Goal: Book appointment/travel/reservation

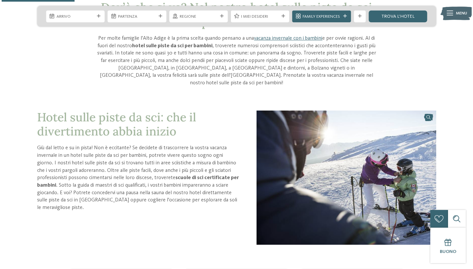
scroll to position [235, 0]
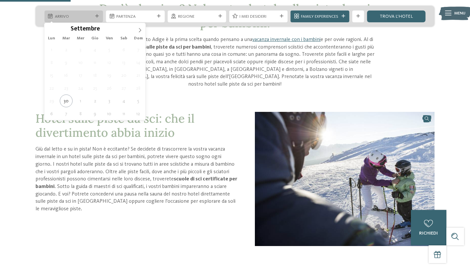
click at [97, 18] on icon at bounding box center [97, 16] width 4 height 4
click at [138, 30] on icon at bounding box center [140, 30] width 5 height 5
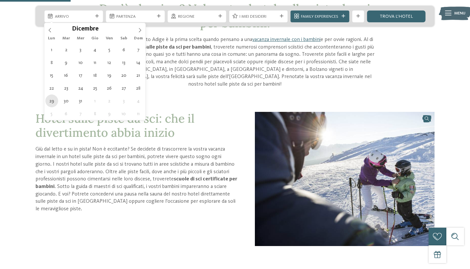
type div "29.12.2025"
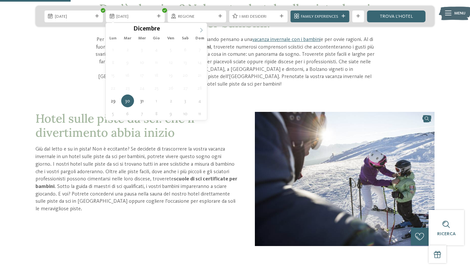
type input "****"
click at [204, 31] on span at bounding box center [201, 28] width 11 height 11
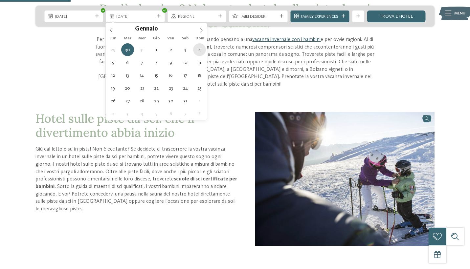
type div "04.01.2026"
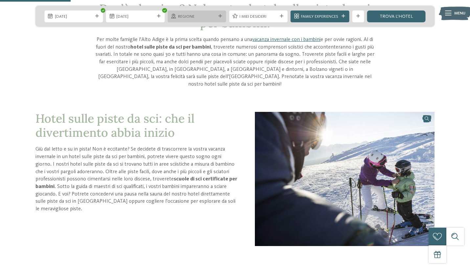
click at [225, 16] on div "Regione" at bounding box center [196, 17] width 58 height 12
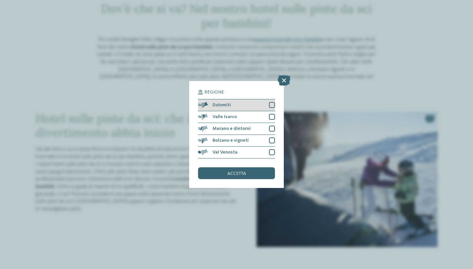
click at [273, 102] on div at bounding box center [272, 105] width 6 height 6
click at [243, 171] on span "accetta" at bounding box center [236, 173] width 19 height 5
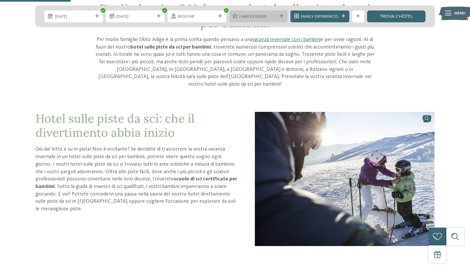
click at [281, 14] on div "I miei desideri" at bounding box center [258, 17] width 58 height 12
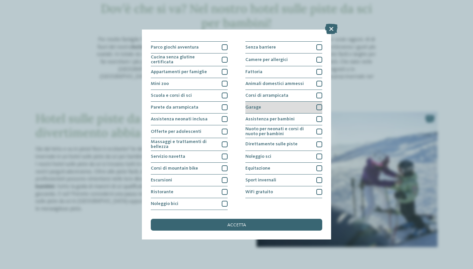
scroll to position [72, 0]
click at [318, 104] on div at bounding box center [319, 107] width 6 height 6
click at [318, 106] on icon at bounding box center [319, 108] width 4 height 4
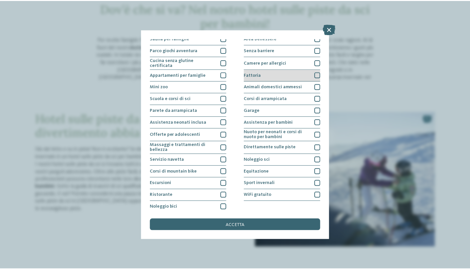
scroll to position [39, 0]
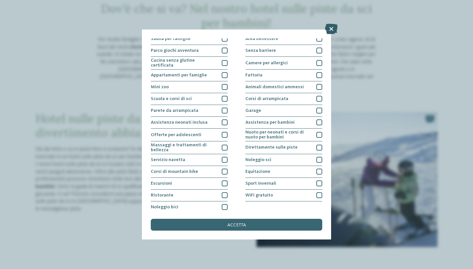
click at [331, 29] on icon at bounding box center [331, 29] width 13 height 11
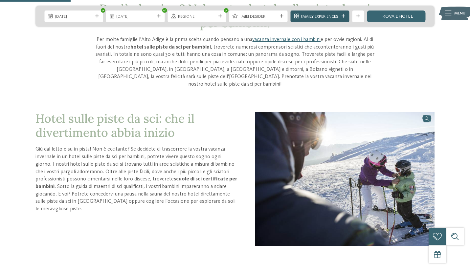
click at [343, 17] on icon at bounding box center [344, 16] width 4 height 4
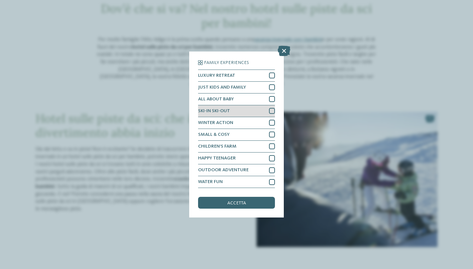
click at [271, 108] on div at bounding box center [272, 111] width 6 height 6
click at [287, 46] on icon at bounding box center [283, 51] width 13 height 11
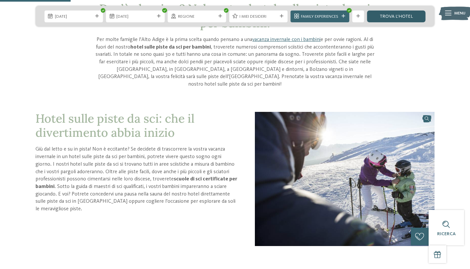
click at [382, 17] on link "trova l’hotel" at bounding box center [396, 17] width 58 height 12
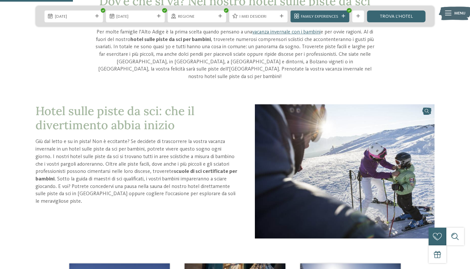
scroll to position [243, 0]
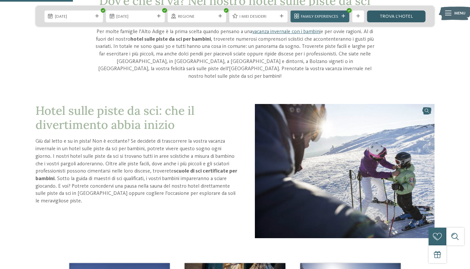
click at [393, 20] on link "trova l’hotel" at bounding box center [396, 17] width 58 height 12
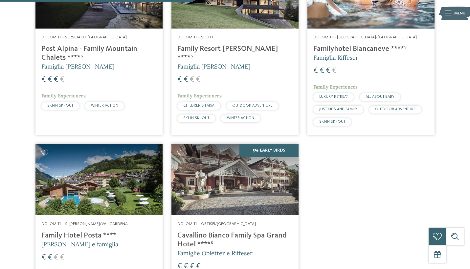
scroll to position [274, 0]
click at [79, 48] on h4 "Post Alpina - Family Mountain Chalets ****ˢ" at bounding box center [98, 54] width 115 height 18
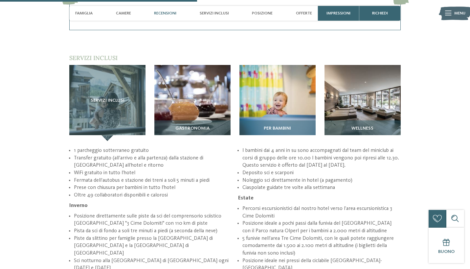
scroll to position [871, 0]
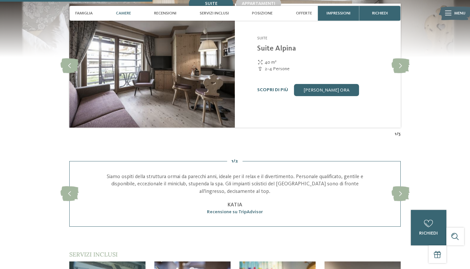
click at [126, 13] on span "Camere" at bounding box center [123, 13] width 15 height 5
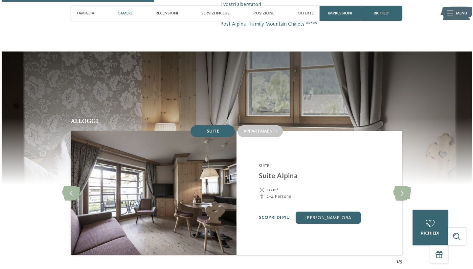
scroll to position [536, 0]
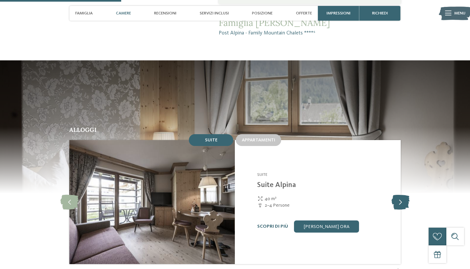
click at [402, 195] on icon at bounding box center [400, 202] width 18 height 15
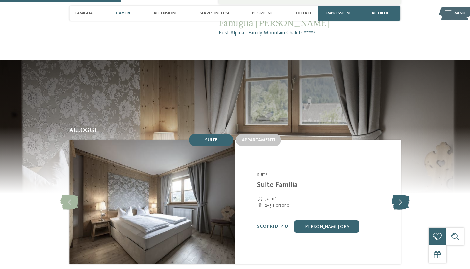
click at [402, 195] on icon at bounding box center [400, 202] width 18 height 15
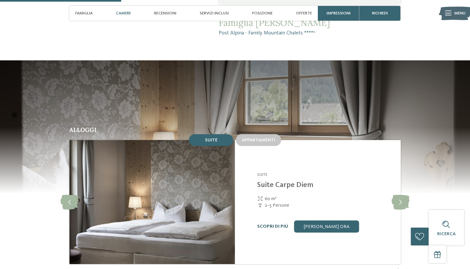
click at [277, 224] on link "Scopri di più" at bounding box center [272, 226] width 31 height 5
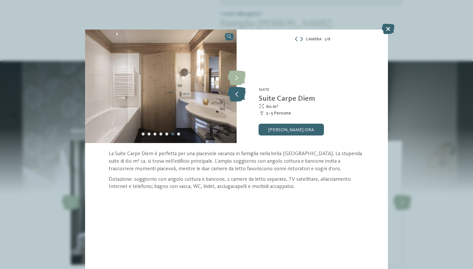
click at [236, 97] on icon at bounding box center [237, 94] width 18 height 15
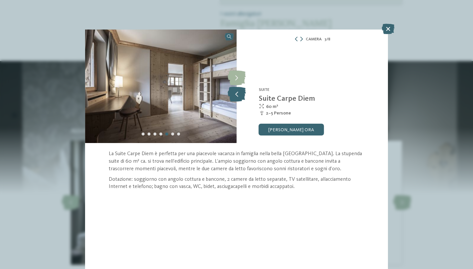
click at [236, 97] on icon at bounding box center [237, 94] width 18 height 15
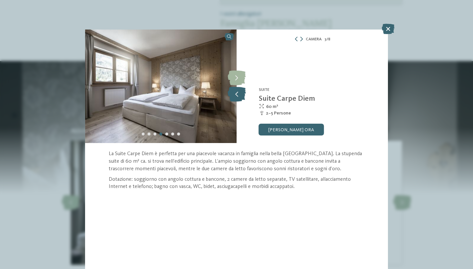
click at [236, 97] on icon at bounding box center [237, 94] width 18 height 15
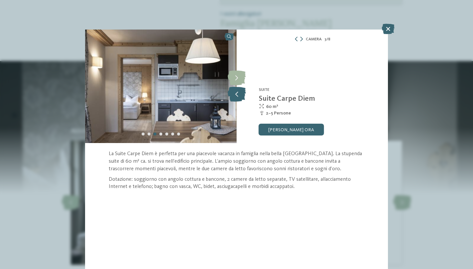
click at [236, 97] on icon at bounding box center [237, 94] width 18 height 15
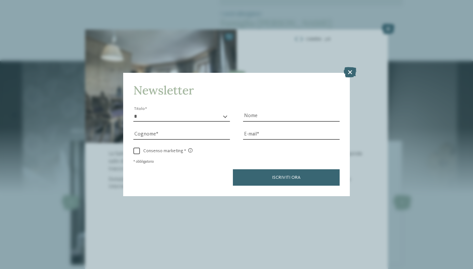
click at [390, 29] on div "Newsletter * ****** ******* ******** ****** Titolo Nome Cognome Fax" at bounding box center [236, 134] width 473 height 269
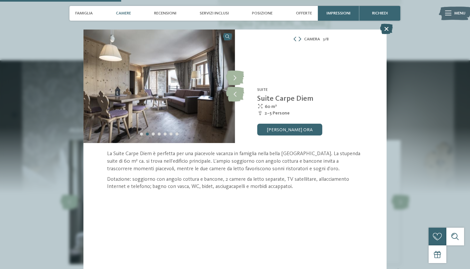
click at [385, 33] on icon at bounding box center [386, 29] width 13 height 11
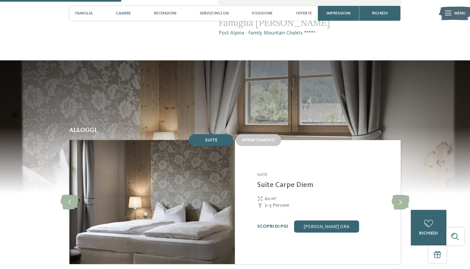
click at [215, 138] on span "Suite" at bounding box center [211, 140] width 12 height 5
click at [398, 195] on icon at bounding box center [400, 202] width 18 height 15
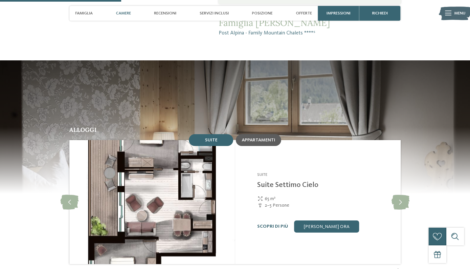
click at [258, 134] on div "Appartamenti" at bounding box center [258, 140] width 45 height 12
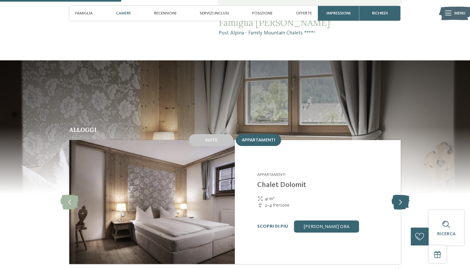
click at [397, 195] on icon at bounding box center [400, 202] width 18 height 15
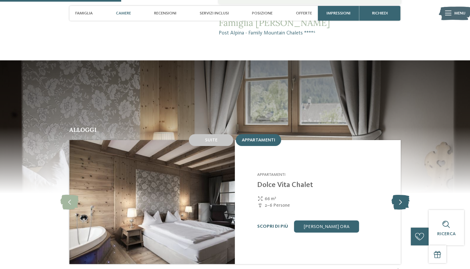
click at [397, 195] on icon at bounding box center [400, 202] width 18 height 15
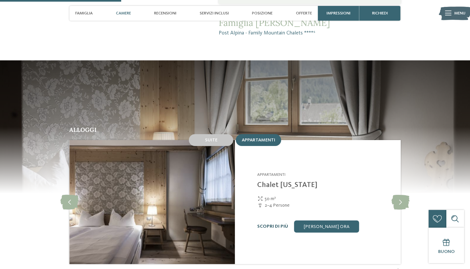
click at [280, 224] on link "Scopri di più" at bounding box center [272, 226] width 31 height 5
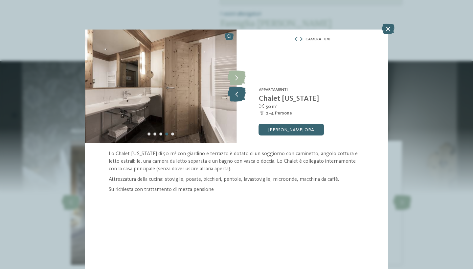
click at [237, 95] on icon at bounding box center [237, 94] width 18 height 15
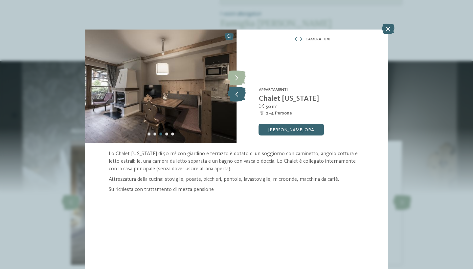
click at [237, 95] on icon at bounding box center [237, 94] width 18 height 15
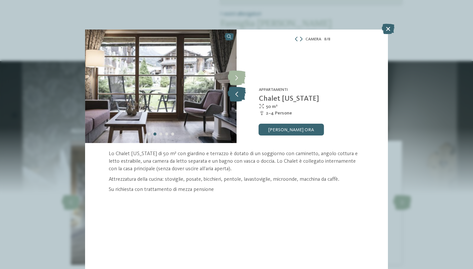
click at [237, 95] on icon at bounding box center [237, 94] width 18 height 15
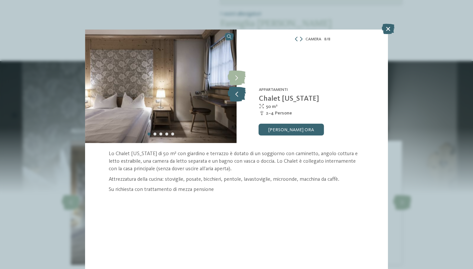
click at [237, 95] on icon at bounding box center [237, 94] width 18 height 15
click at [384, 32] on icon at bounding box center [388, 29] width 13 height 11
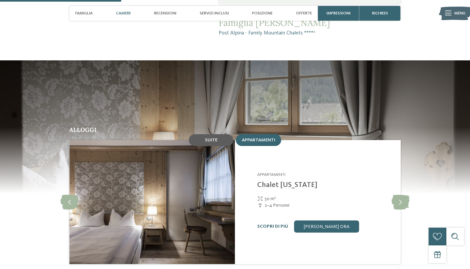
click at [212, 138] on span "Suite" at bounding box center [211, 140] width 12 height 5
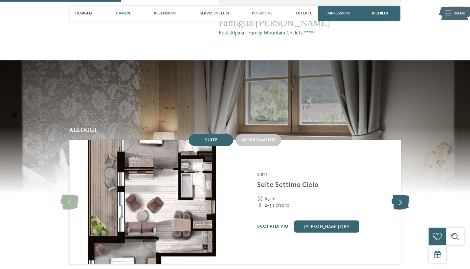
click at [402, 195] on icon at bounding box center [400, 202] width 18 height 15
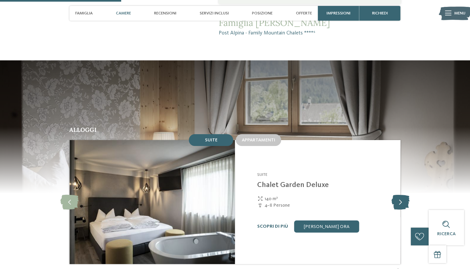
click at [400, 195] on icon at bounding box center [400, 202] width 18 height 15
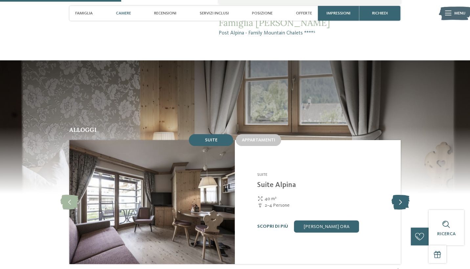
click at [400, 195] on icon at bounding box center [400, 202] width 18 height 15
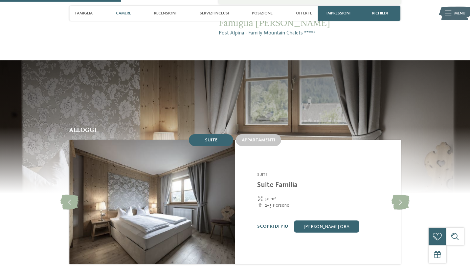
click at [267, 224] on link "Scopri di più" at bounding box center [272, 226] width 31 height 5
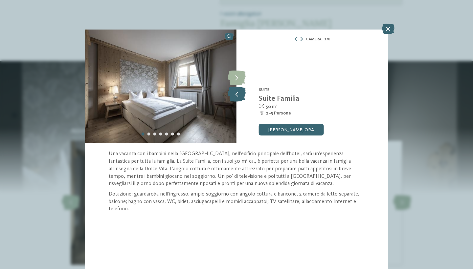
click at [236, 98] on icon at bounding box center [237, 94] width 18 height 15
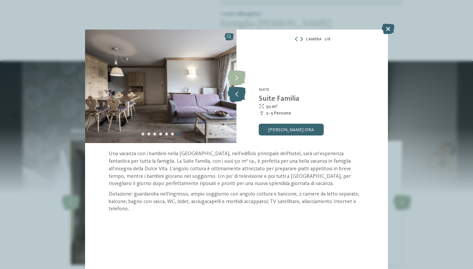
click at [236, 98] on icon at bounding box center [237, 94] width 18 height 15
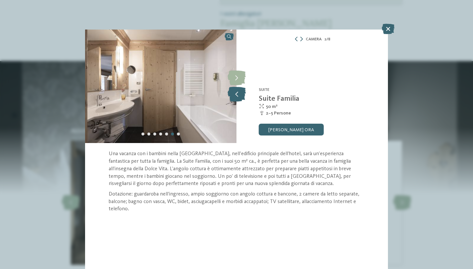
click at [236, 98] on icon at bounding box center [237, 94] width 18 height 15
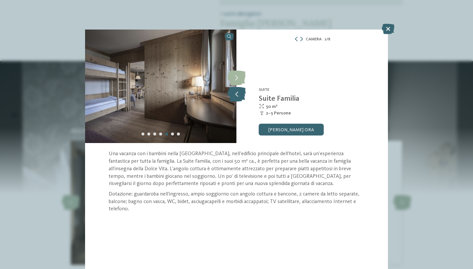
click at [236, 98] on icon at bounding box center [237, 94] width 18 height 15
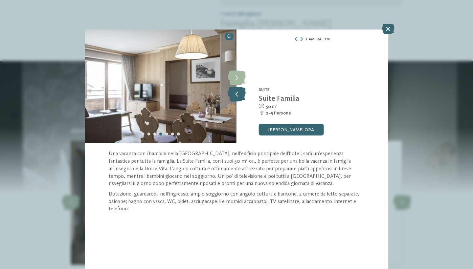
click at [236, 98] on icon at bounding box center [237, 94] width 18 height 15
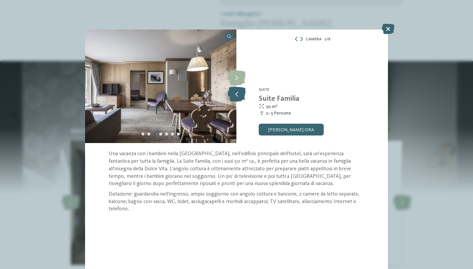
click at [236, 99] on icon at bounding box center [237, 94] width 18 height 15
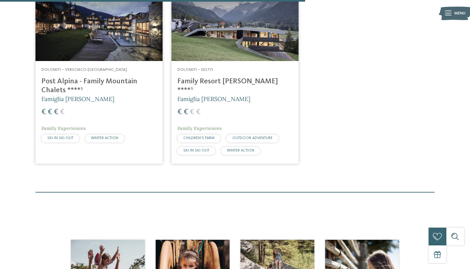
scroll to position [437, 0]
click at [239, 77] on h4 "Family Resort Rainer ****ˢ" at bounding box center [234, 86] width 115 height 18
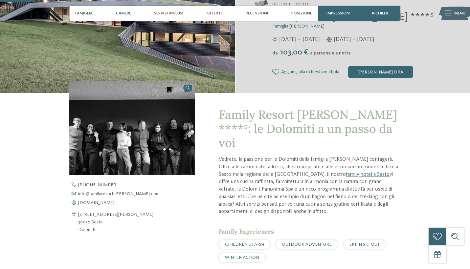
scroll to position [132, 0]
click at [127, 13] on span "Camere" at bounding box center [123, 13] width 15 height 5
click at [123, 13] on span "Camere" at bounding box center [123, 13] width 15 height 5
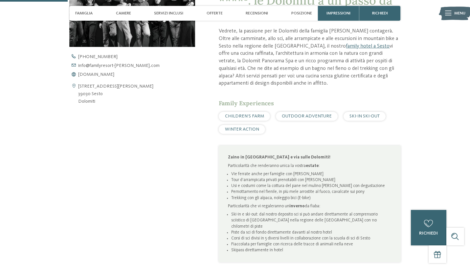
scroll to position [260, 0]
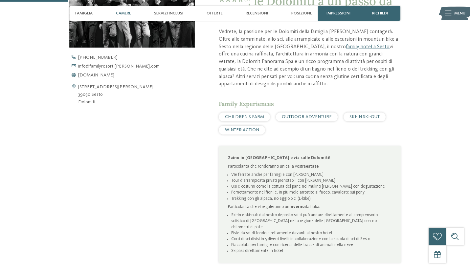
click at [125, 12] on span "Camere" at bounding box center [123, 13] width 15 height 5
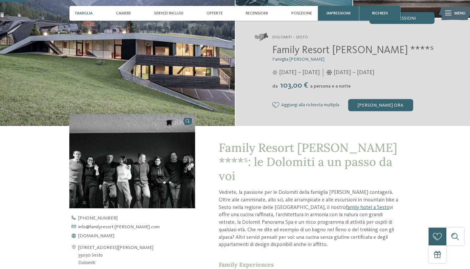
click at [93, 12] on span "Famiglia" at bounding box center [83, 13] width 17 height 5
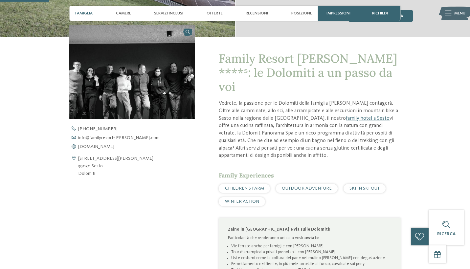
scroll to position [188, 0]
click at [109, 13] on div "Famiglia Camere Servizi inclusi Offerte Recensioni Posizione" at bounding box center [193, 13] width 243 height 15
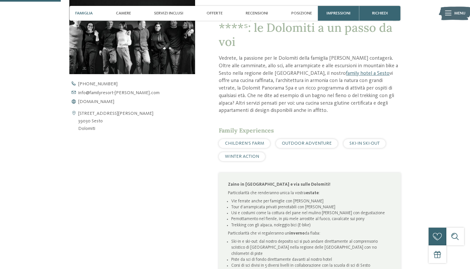
scroll to position [233, 0]
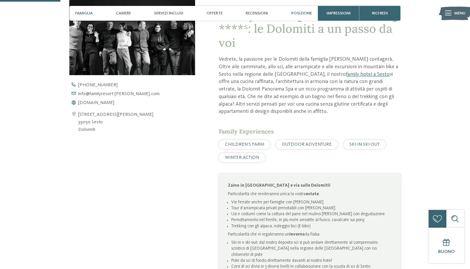
click at [305, 14] on span "Posizione" at bounding box center [301, 13] width 21 height 5
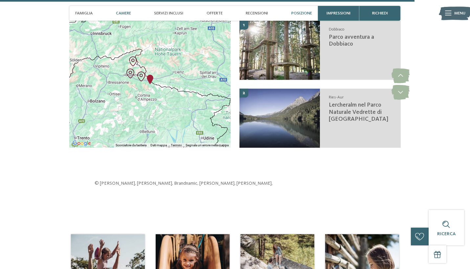
scroll to position [1596, 0]
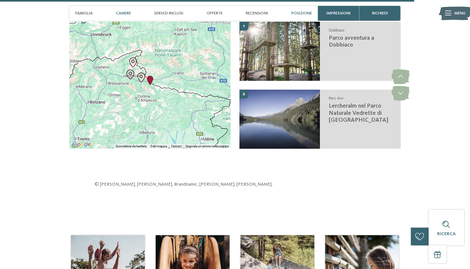
click at [126, 11] on span "Camere" at bounding box center [123, 13] width 15 height 5
click at [125, 12] on span "Camere" at bounding box center [123, 13] width 15 height 5
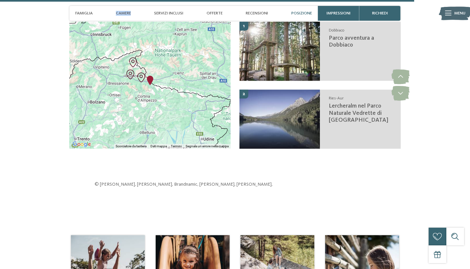
click at [125, 12] on span "Camere" at bounding box center [123, 13] width 15 height 5
click at [451, 13] on icon at bounding box center [448, 13] width 6 height 5
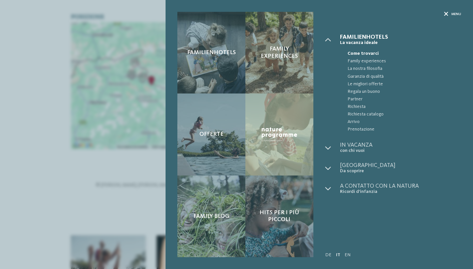
click at [446, 16] on div at bounding box center [446, 14] width 4 height 5
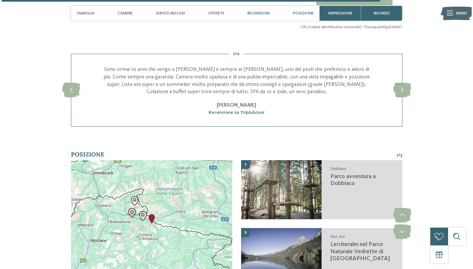
scroll to position [1457, 0]
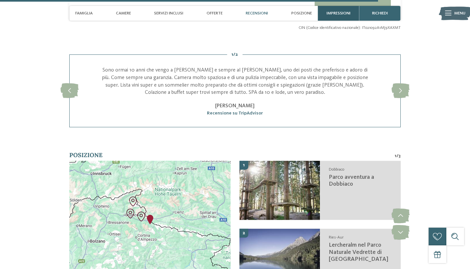
click at [348, 13] on span "Impressioni" at bounding box center [338, 13] width 24 height 5
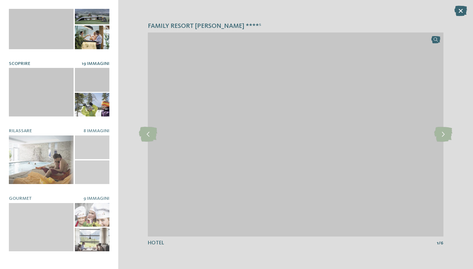
click at [93, 90] on div at bounding box center [92, 80] width 34 height 24
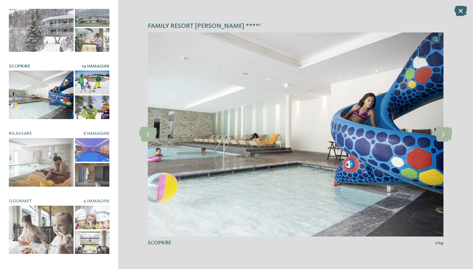
scroll to position [12, 0]
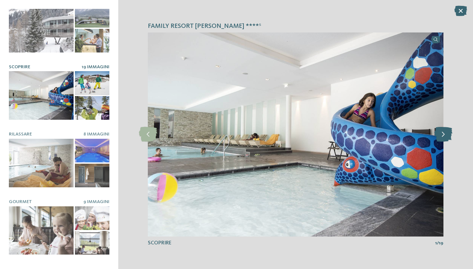
click at [438, 134] on icon at bounding box center [443, 134] width 18 height 15
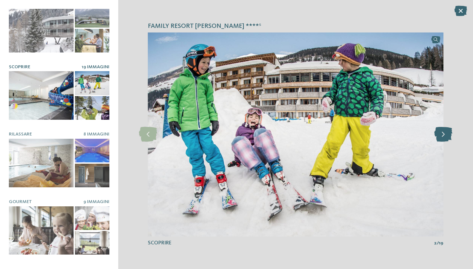
click at [438, 134] on icon at bounding box center [443, 134] width 18 height 15
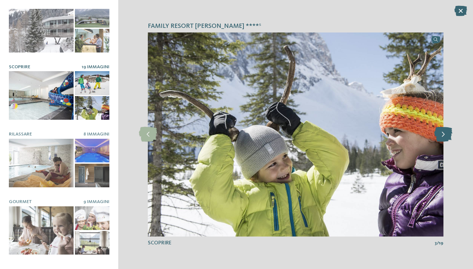
click at [438, 134] on icon at bounding box center [443, 134] width 18 height 15
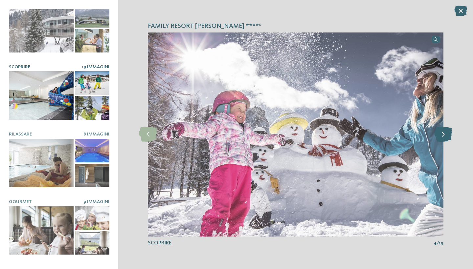
click at [438, 134] on icon at bounding box center [443, 134] width 18 height 15
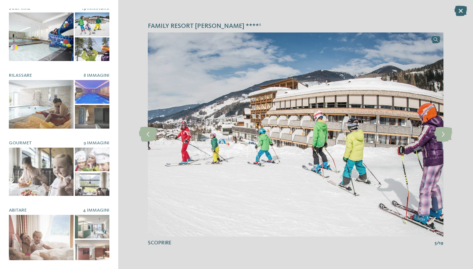
scroll to position [71, 0]
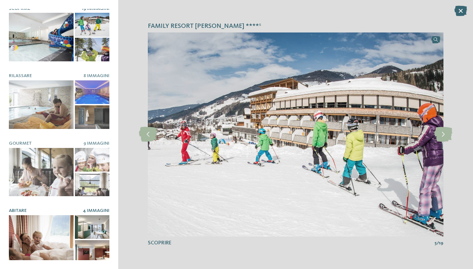
click at [55, 217] on div at bounding box center [41, 239] width 65 height 49
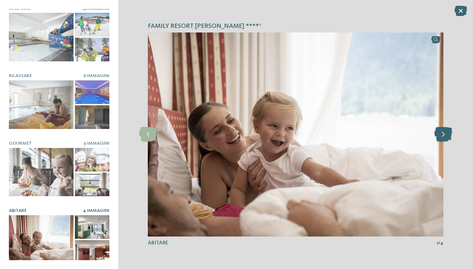
click at [447, 136] on icon at bounding box center [443, 134] width 18 height 15
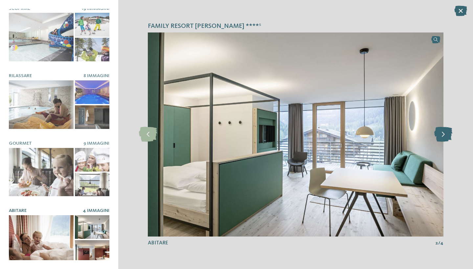
click at [447, 137] on icon at bounding box center [443, 134] width 18 height 15
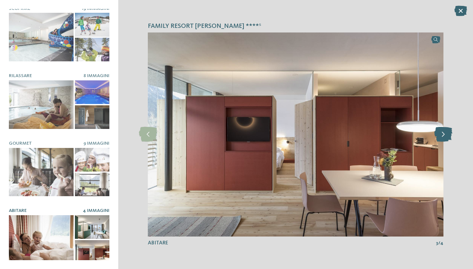
click at [446, 137] on icon at bounding box center [443, 134] width 18 height 15
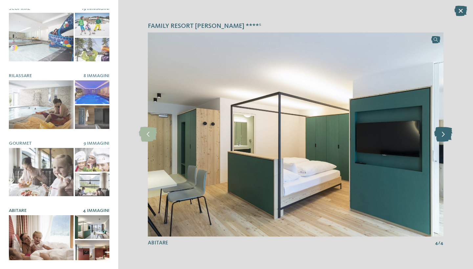
click at [446, 137] on icon at bounding box center [443, 134] width 18 height 15
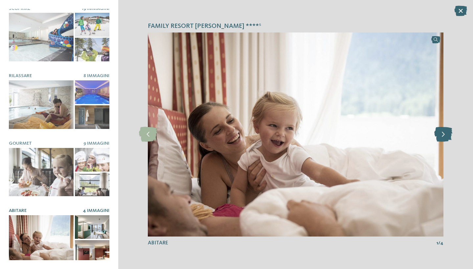
click at [446, 137] on icon at bounding box center [443, 134] width 18 height 15
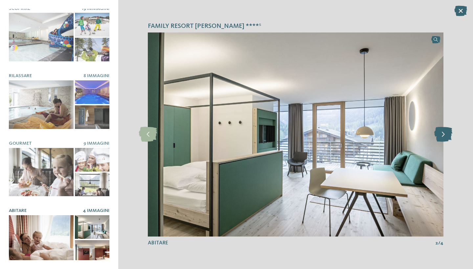
click at [446, 130] on icon at bounding box center [443, 134] width 18 height 15
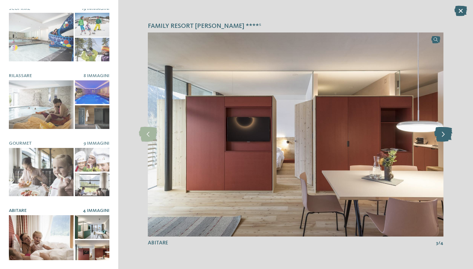
click at [445, 130] on icon at bounding box center [443, 134] width 18 height 15
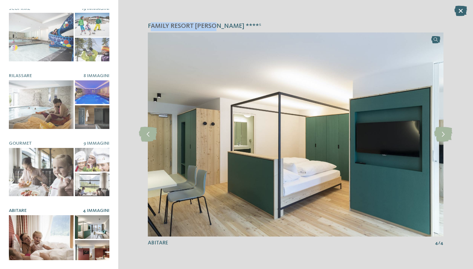
drag, startPoint x: 152, startPoint y: 26, endPoint x: 218, endPoint y: 30, distance: 66.1
click at [218, 30] on span "Family Resort [PERSON_NAME] ****ˢ" at bounding box center [204, 26] width 113 height 9
copy span "amily Resort [PERSON_NAME]"
